Goal: Task Accomplishment & Management: Manage account settings

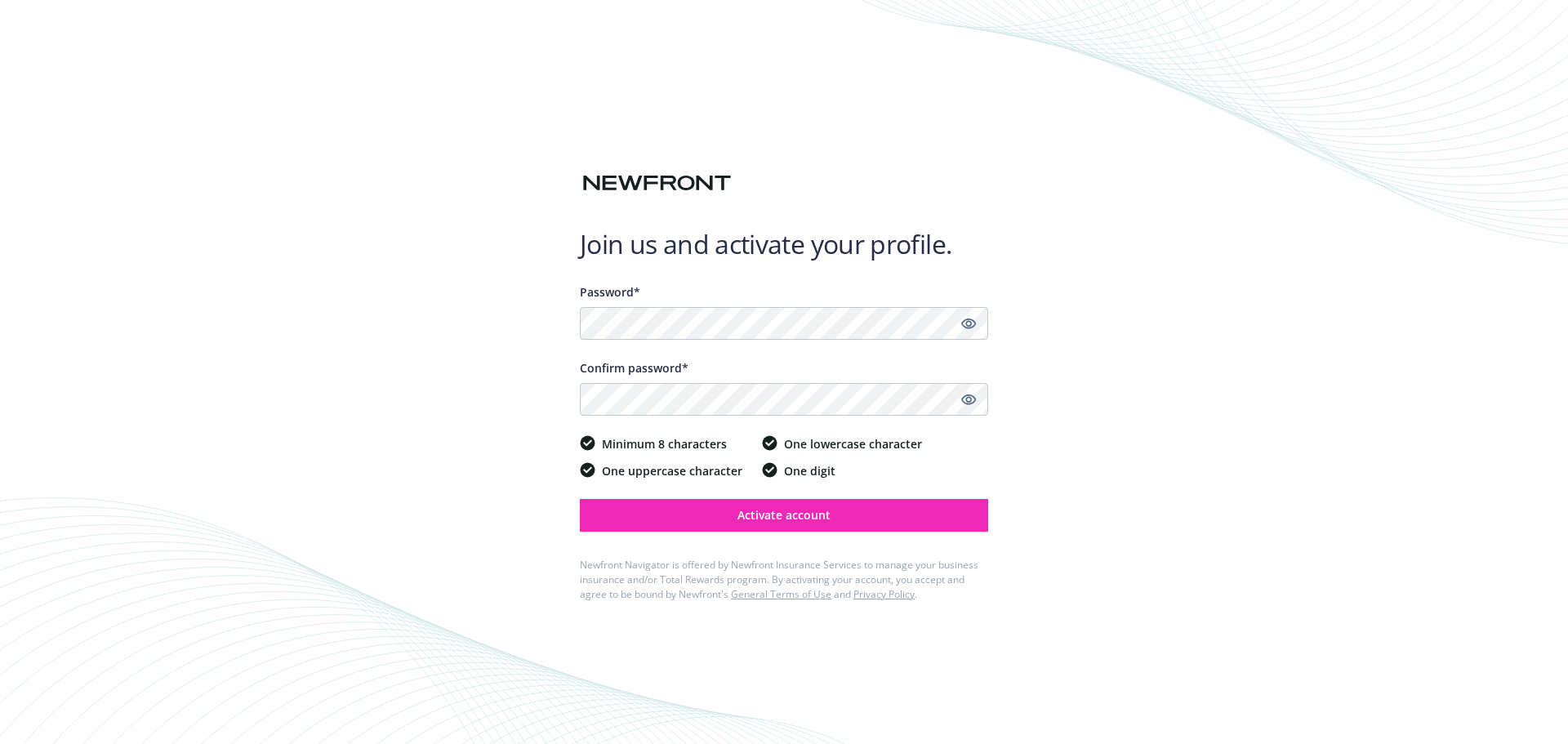
click at [1122, 403] on div "Join us and activate your profile. Password* Confirm password* Minimum 8 charac…" at bounding box center [784, 372] width 1568 height 744
click at [969, 326] on icon "Show password" at bounding box center [969, 324] width 15 height 11
click at [970, 402] on icon "Show password" at bounding box center [969, 400] width 15 height 15
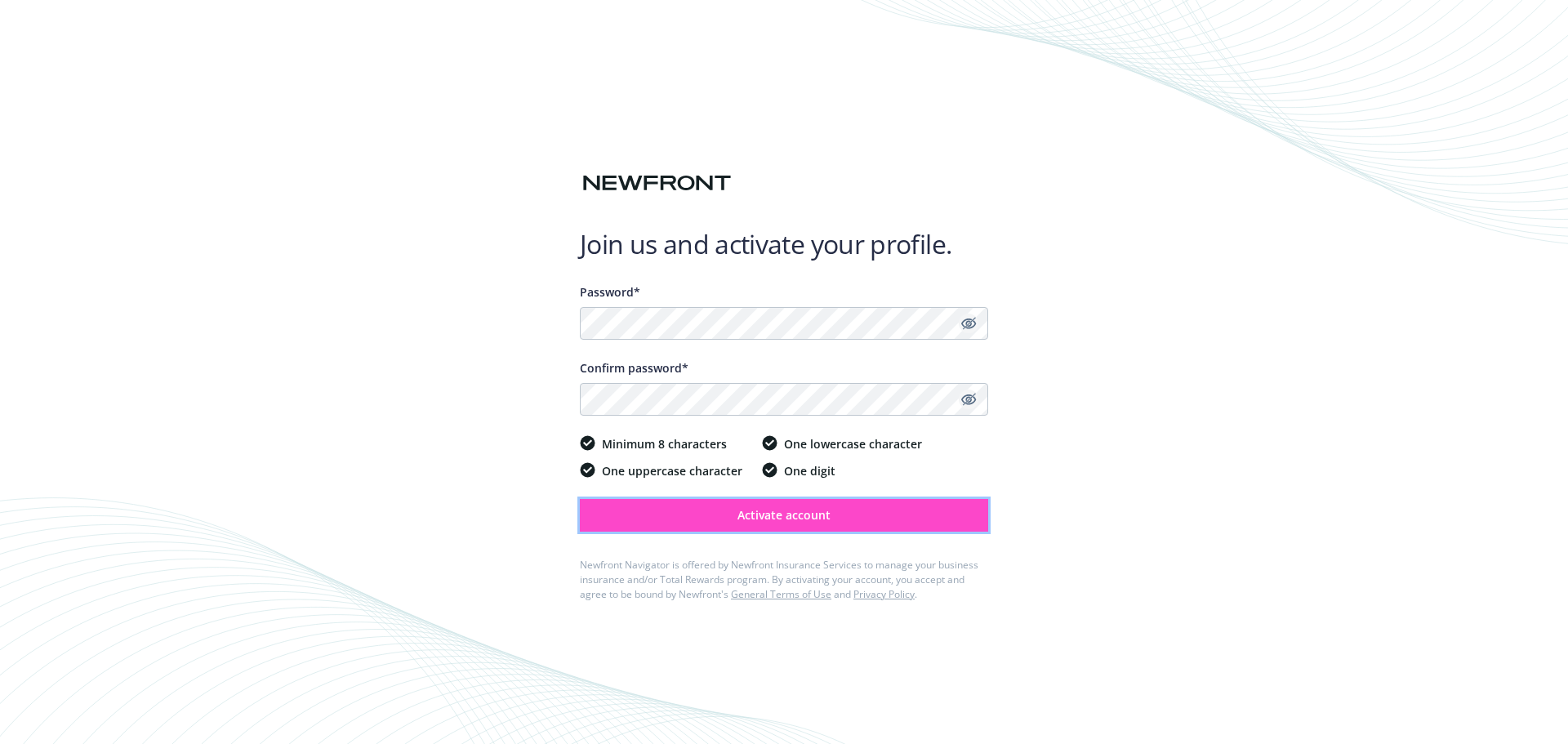
click at [816, 512] on span "Activate account" at bounding box center [784, 514] width 93 height 16
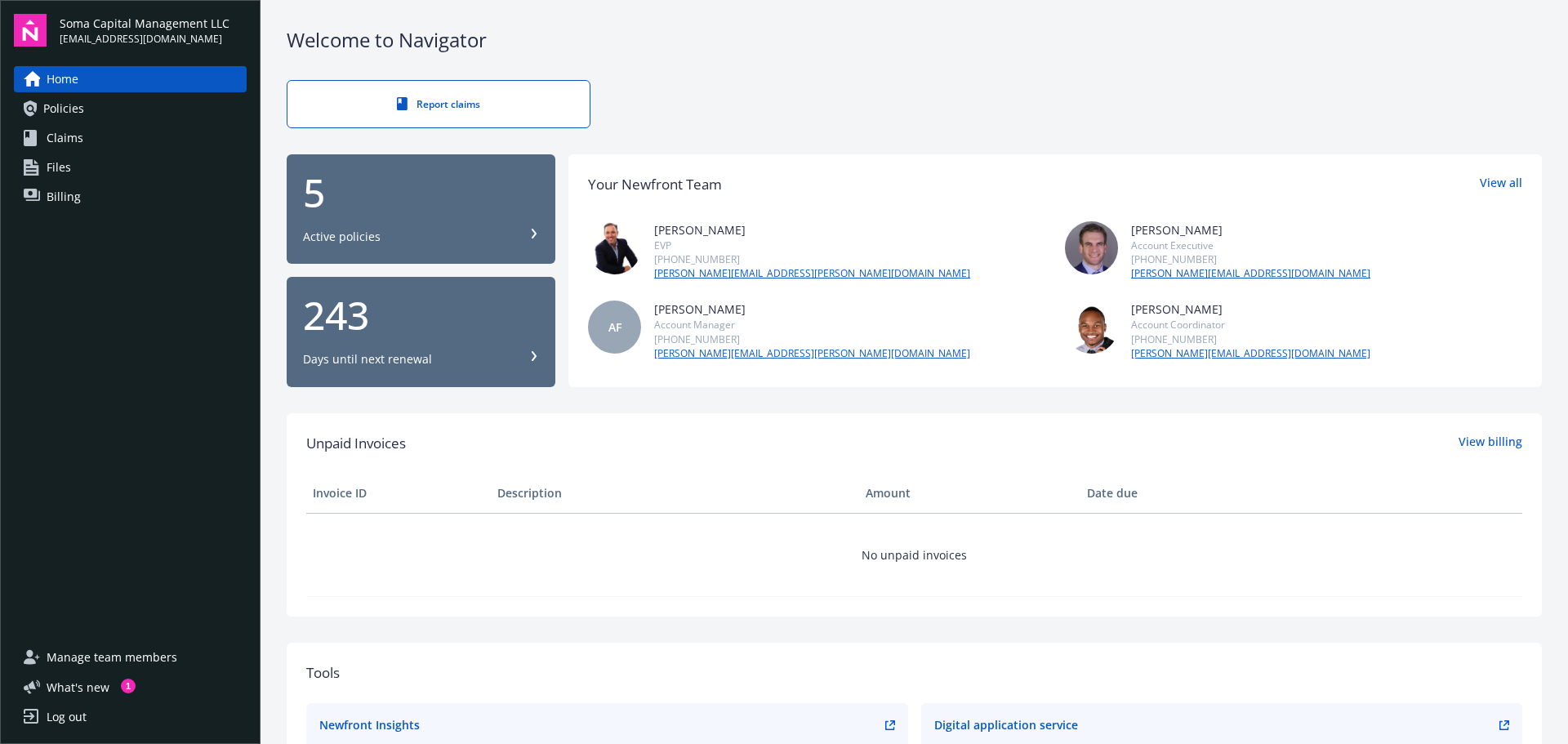
click at [659, 107] on div "Report claims" at bounding box center [914, 104] width 1256 height 48
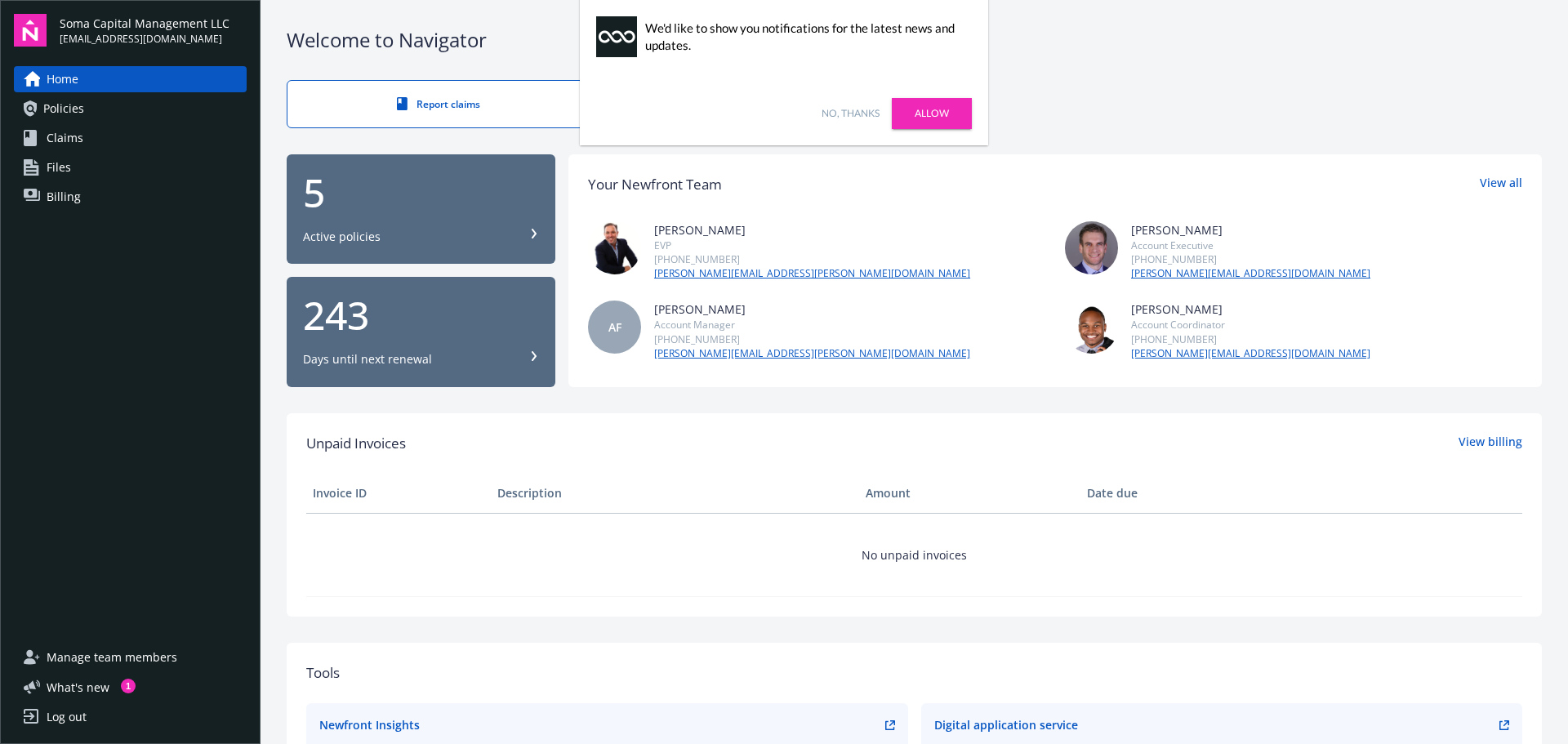
click at [1404, 75] on div "Welcome to Navigator Report claims 5 Active policies 243 Days until next renewa…" at bounding box center [914, 587] width 1307 height 1175
click at [912, 107] on link "Allow" at bounding box center [931, 114] width 80 height 31
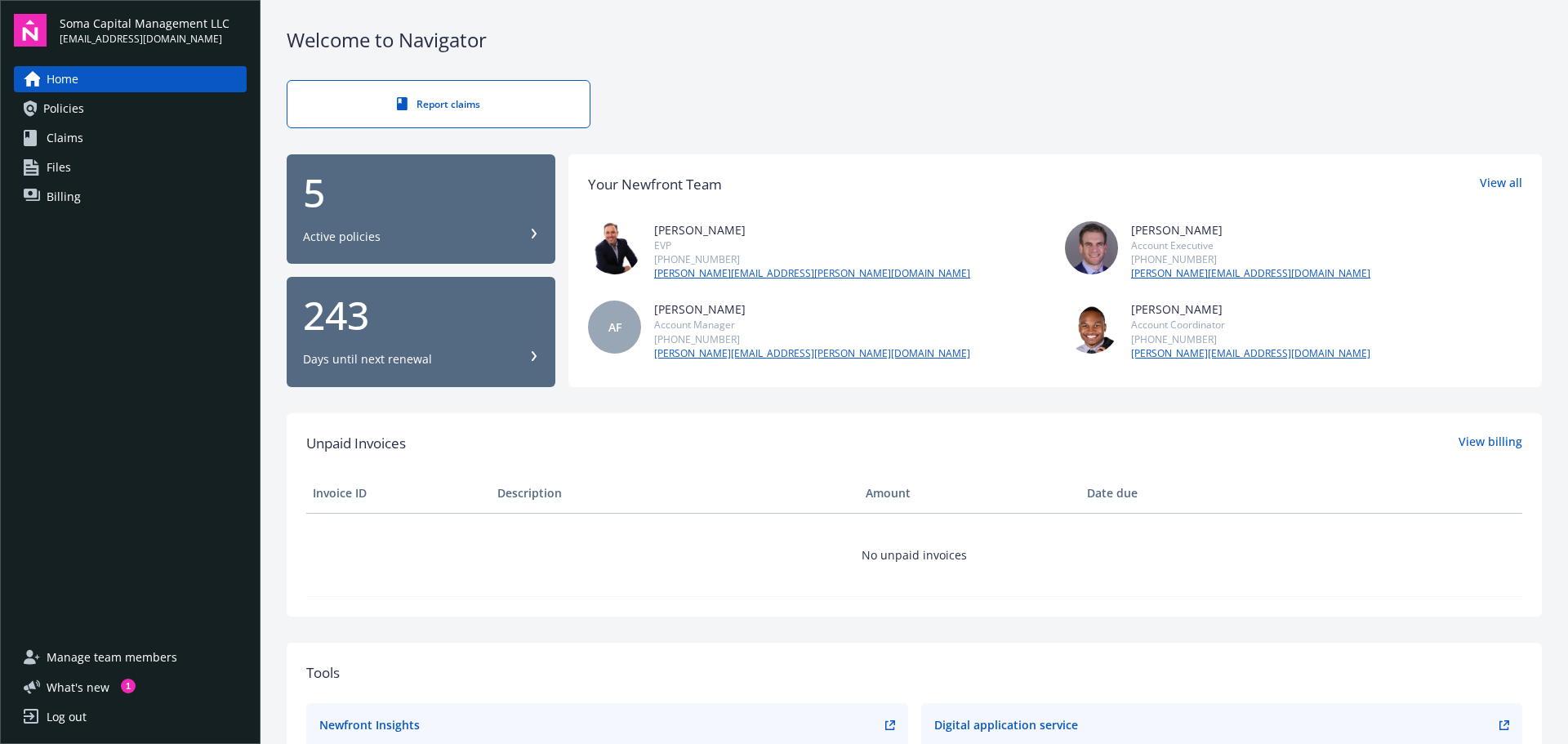
click at [67, 718] on div "Log out" at bounding box center [67, 716] width 40 height 26
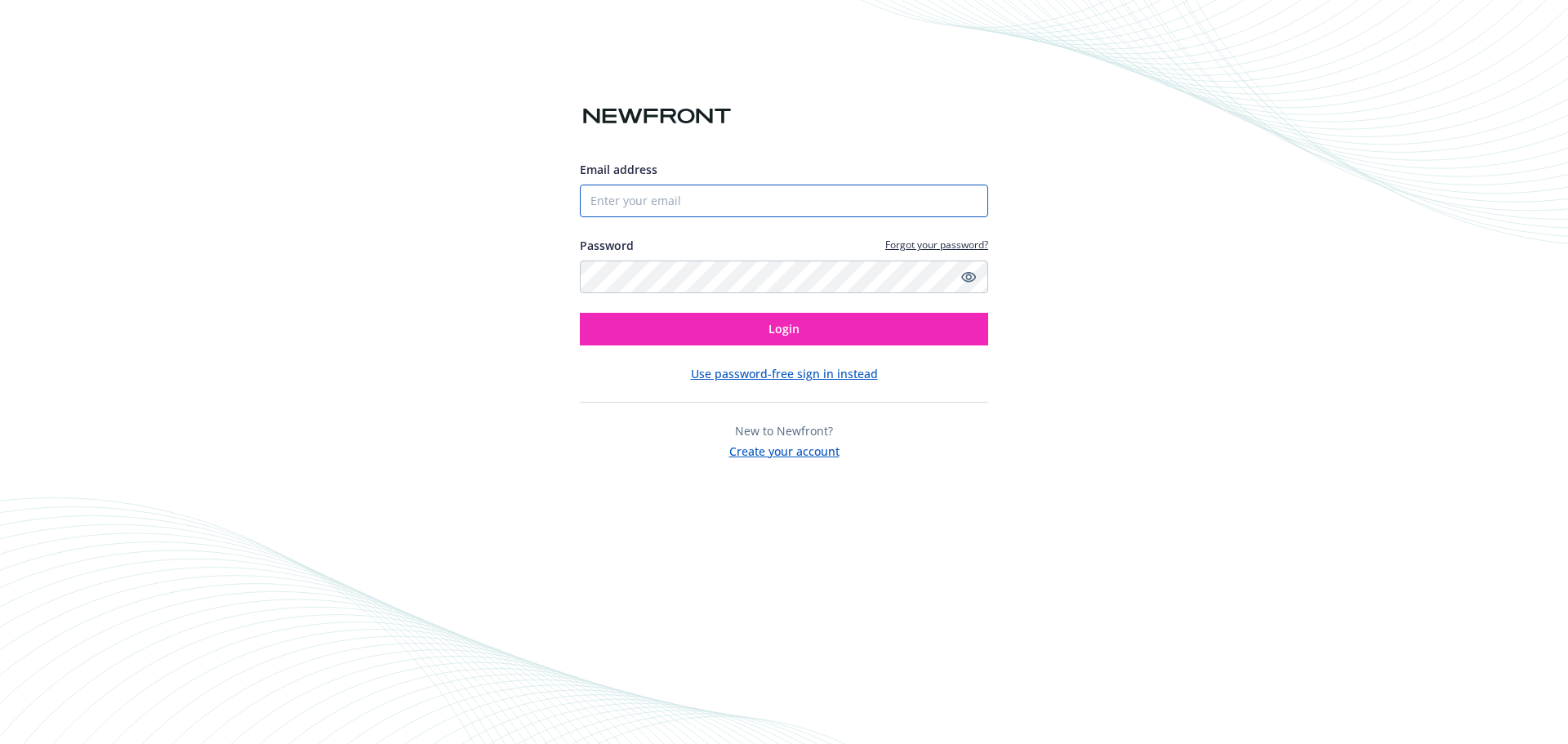
click at [726, 207] on input "Email address" at bounding box center [784, 201] width 409 height 33
click at [0, 743] on com-1password-button at bounding box center [0, 744] width 0 height 0
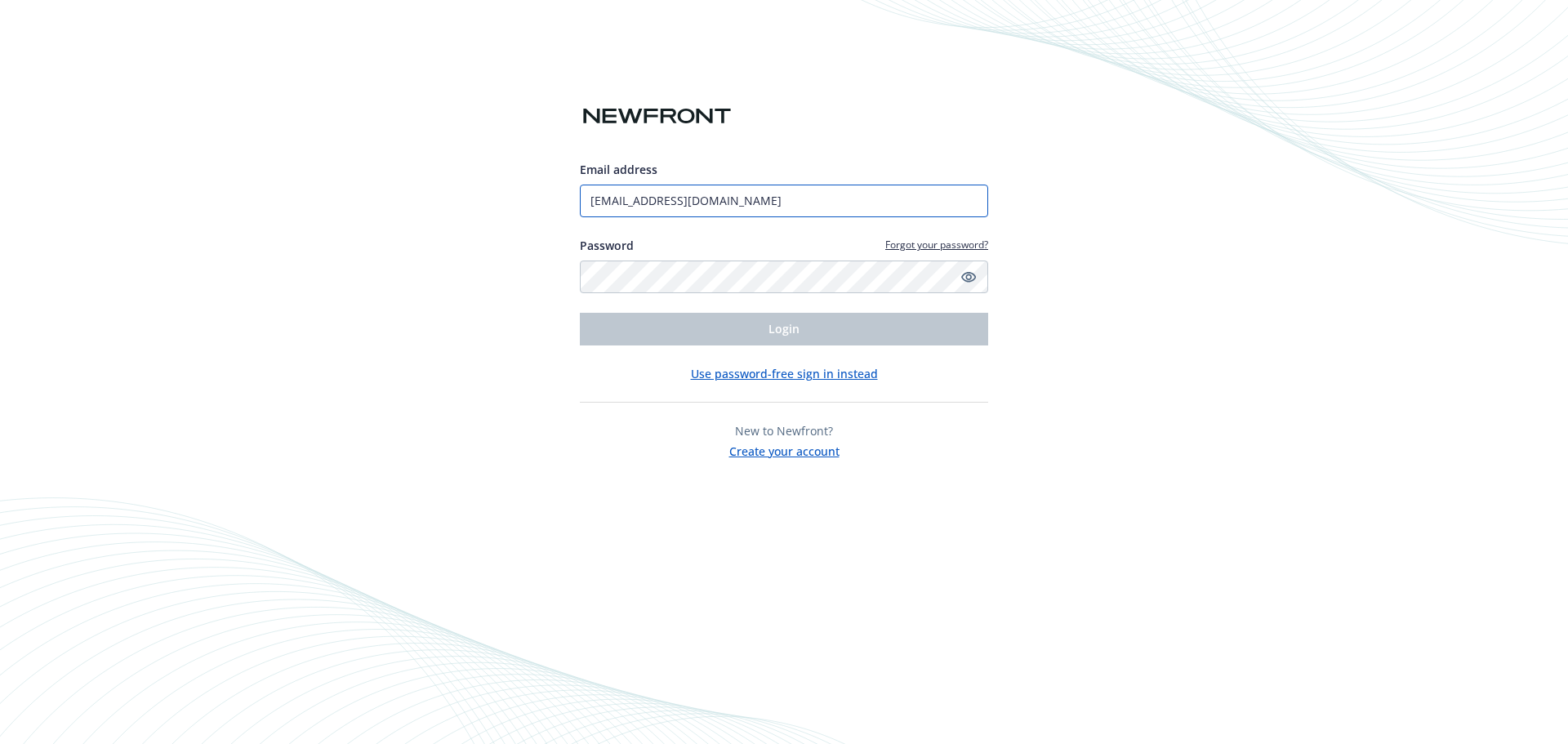
type input "[EMAIL_ADDRESS][DOMAIN_NAME]"
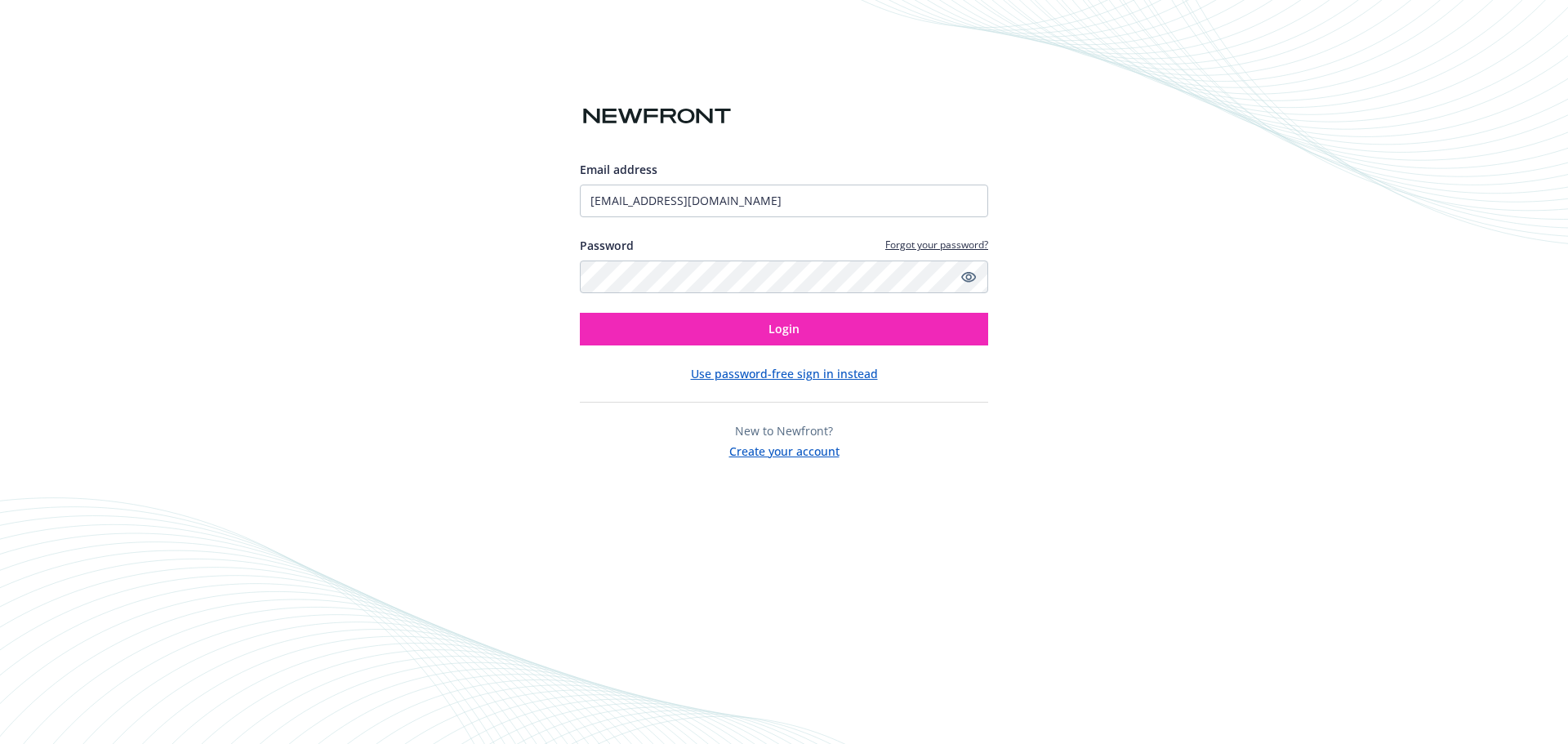
click at [1053, 181] on div "Email address rob@somacap.com Password Forgot your password? Login Use password…" at bounding box center [784, 372] width 1568 height 744
click at [809, 325] on button "Login" at bounding box center [784, 330] width 409 height 33
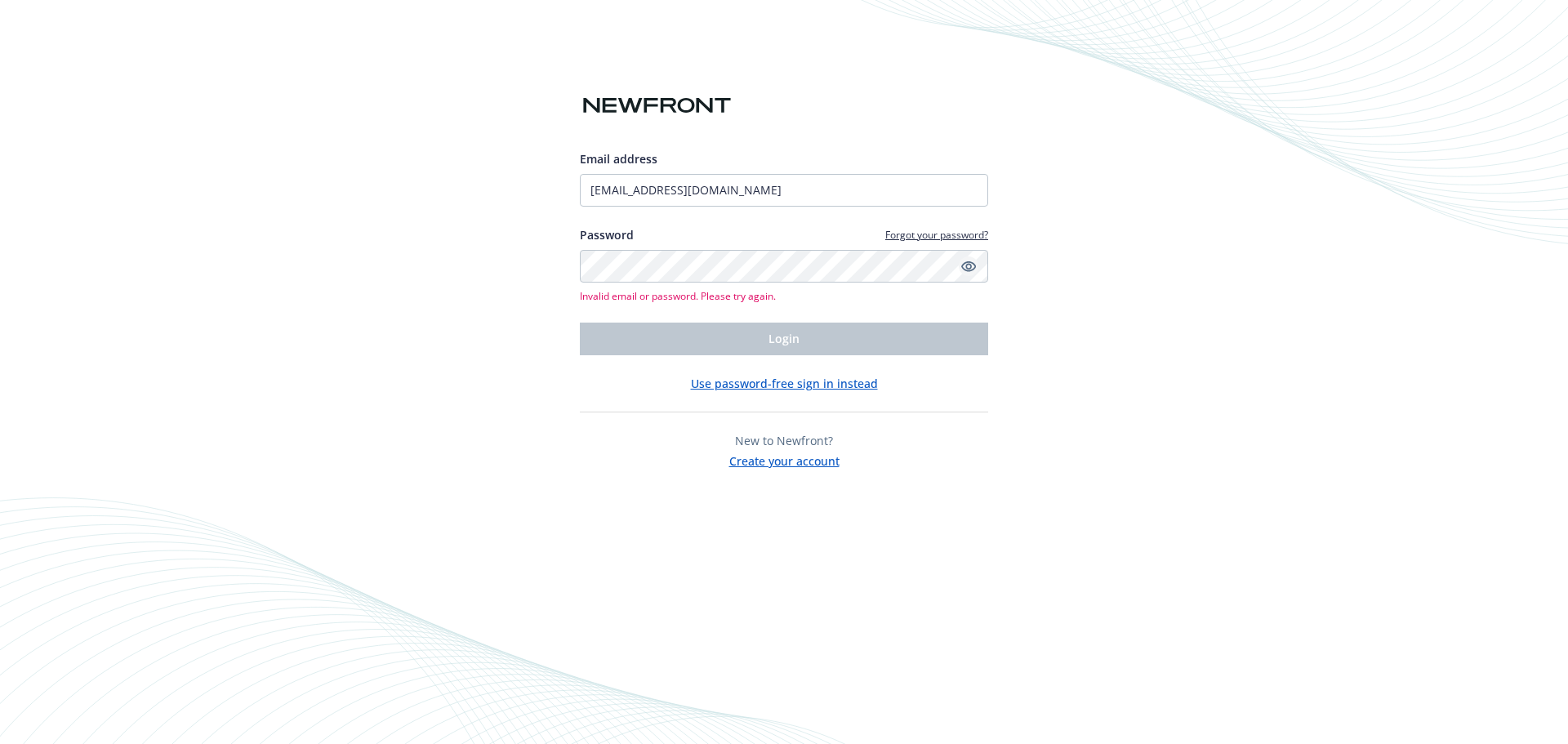
click at [969, 270] on icon "Show password" at bounding box center [969, 267] width 15 height 11
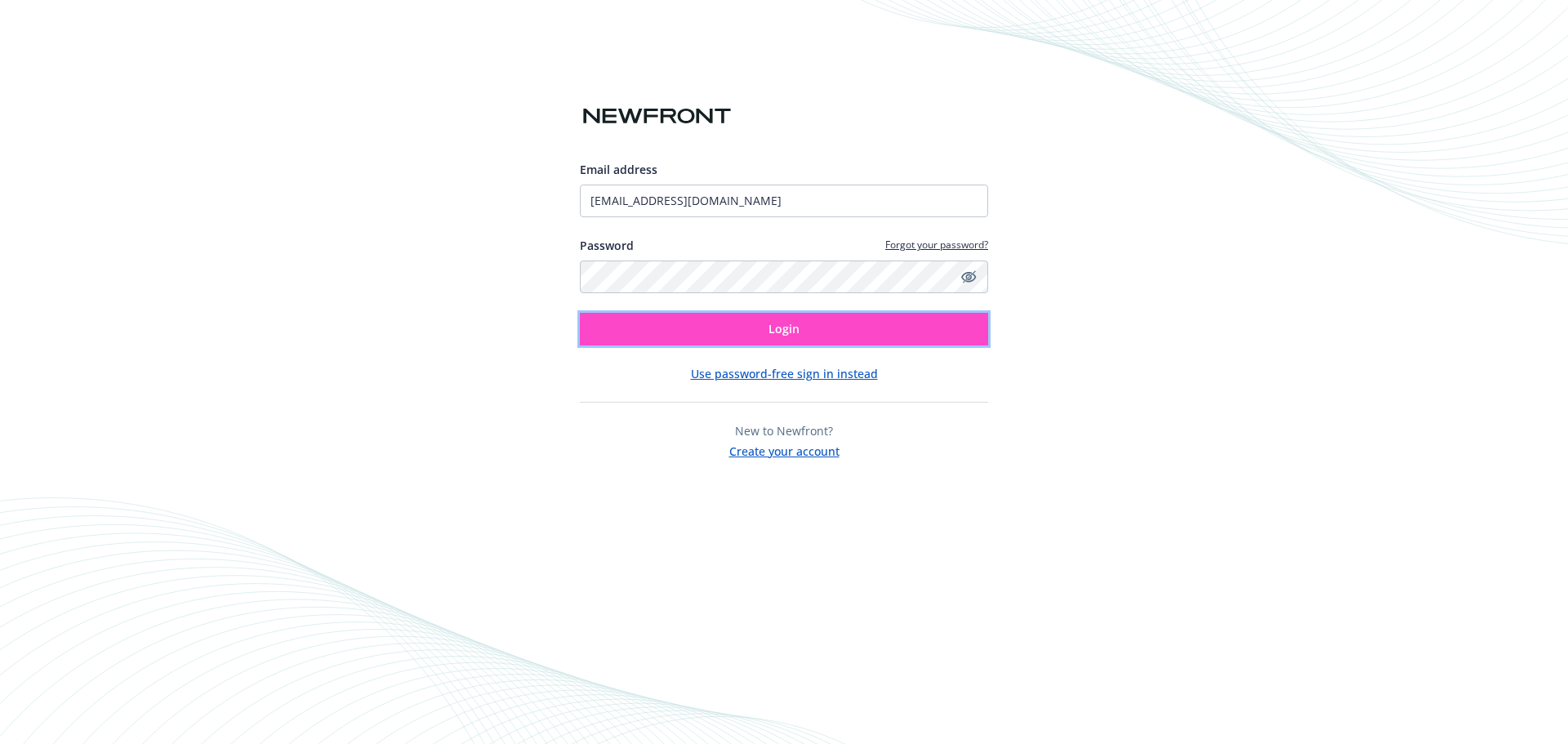
click at [900, 331] on button "Login" at bounding box center [784, 330] width 409 height 33
